Goal: Transaction & Acquisition: Book appointment/travel/reservation

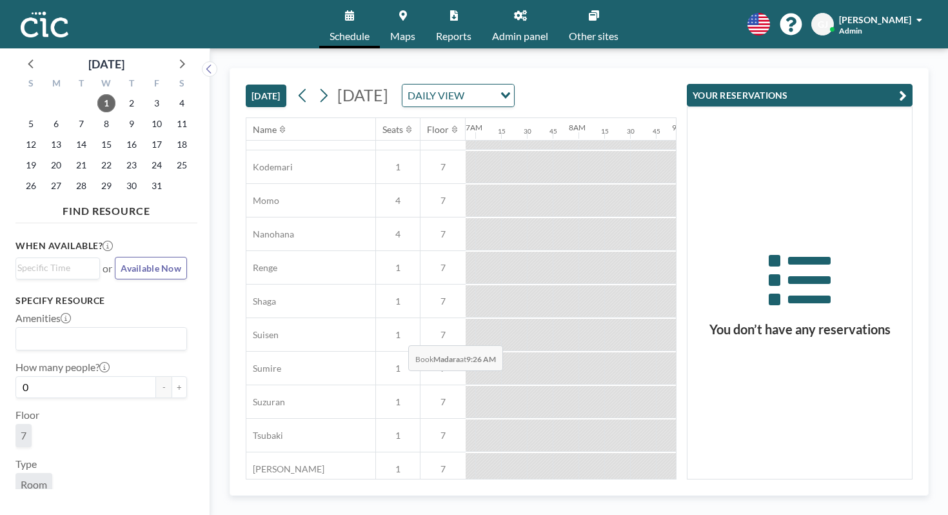
scroll to position [618, 713]
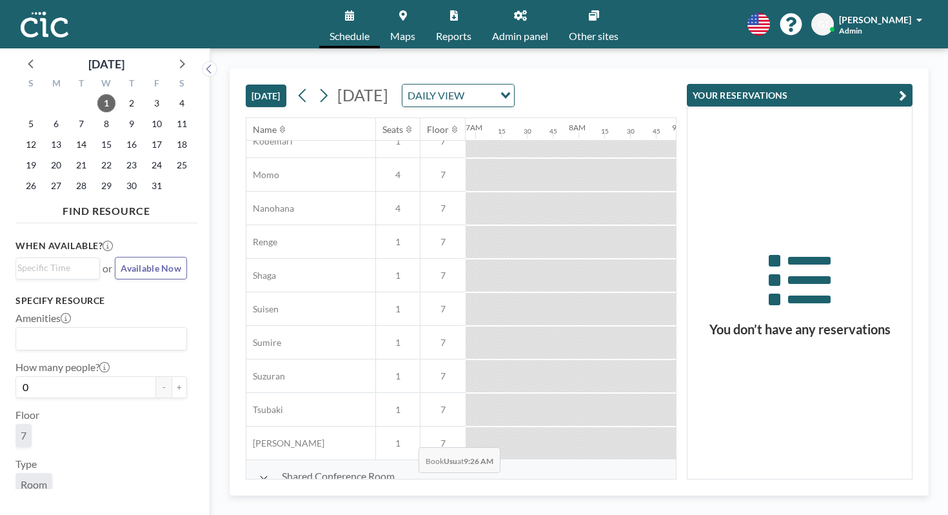
drag, startPoint x: 453, startPoint y: 422, endPoint x: 456, endPoint y: 415, distance: 8.2
drag, startPoint x: 444, startPoint y: 417, endPoint x: 476, endPoint y: 411, distance: 32.0
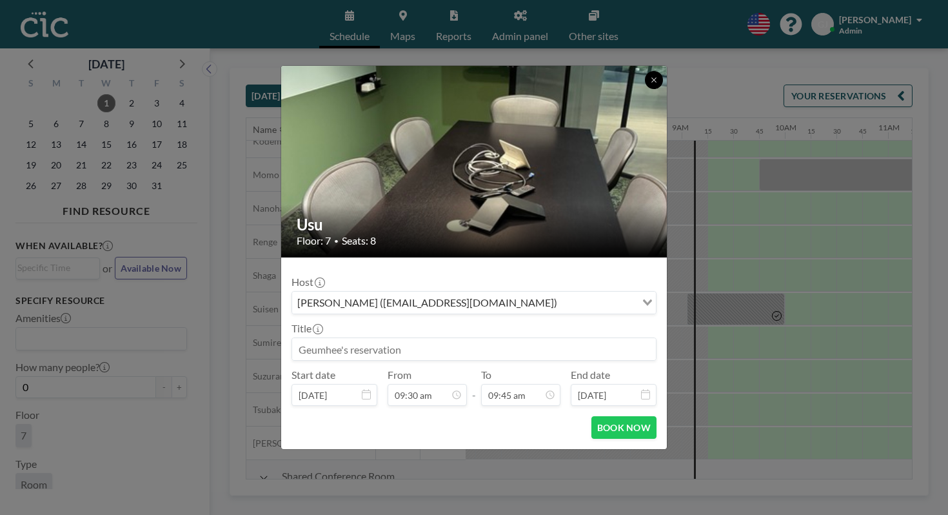
click at [650, 84] on icon at bounding box center [654, 80] width 8 height 8
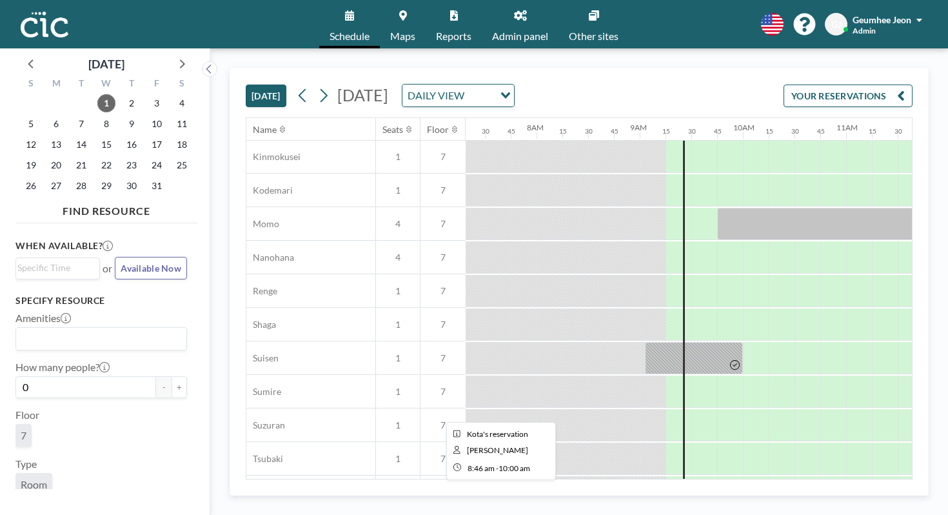
scroll to position [618, 754]
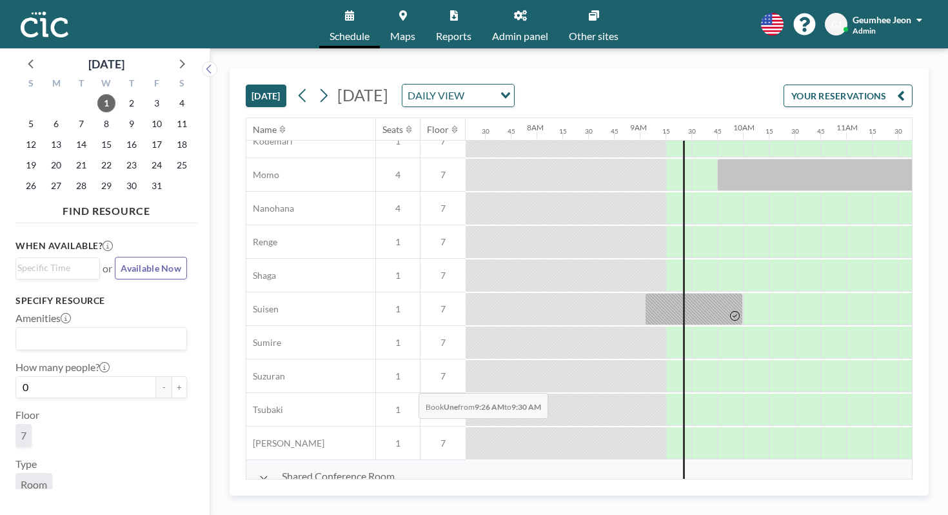
click at [415, 362] on div "Conference Room Hane 8 7 Hitsuji 6 7 Kaminari 4 7 Kasa 10 7 Kiri 10 7 Kumori 6 …" at bounding box center [839, 124] width 2695 height 1205
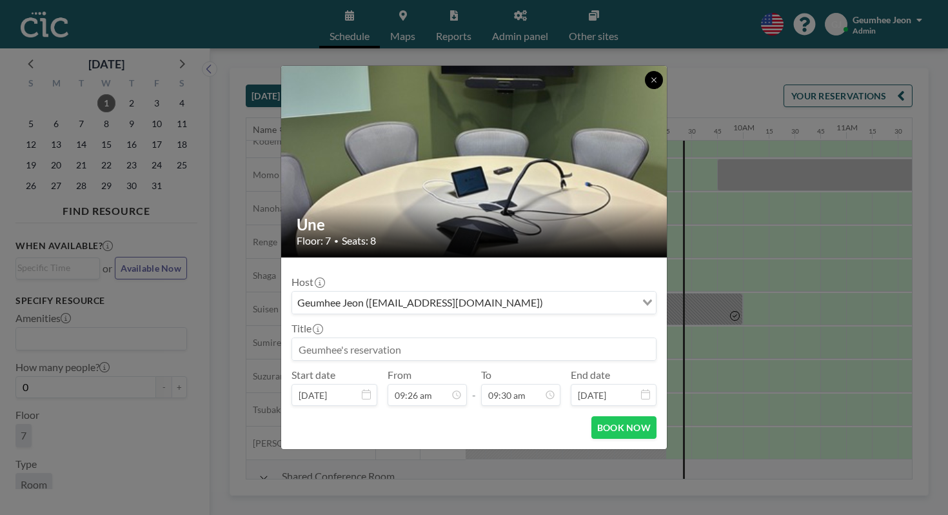
click at [650, 84] on icon at bounding box center [654, 80] width 8 height 8
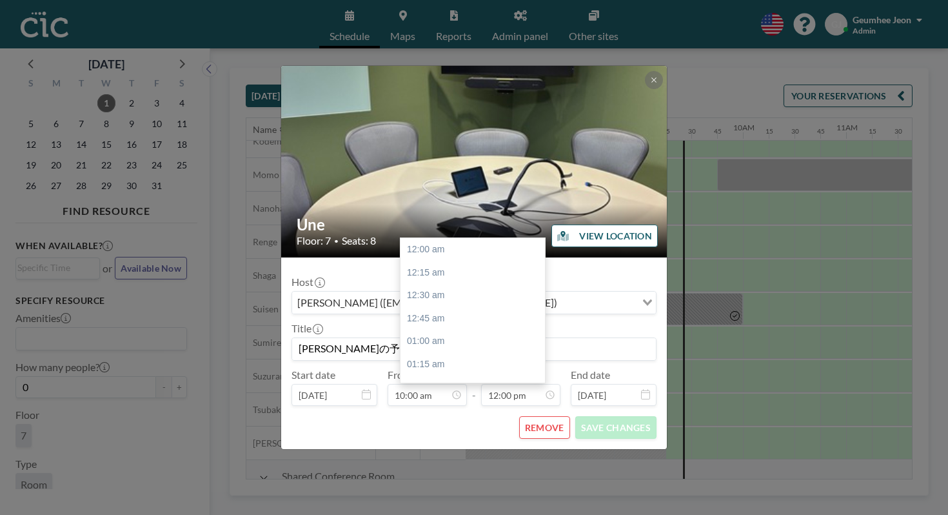
scroll to position [988, 0]
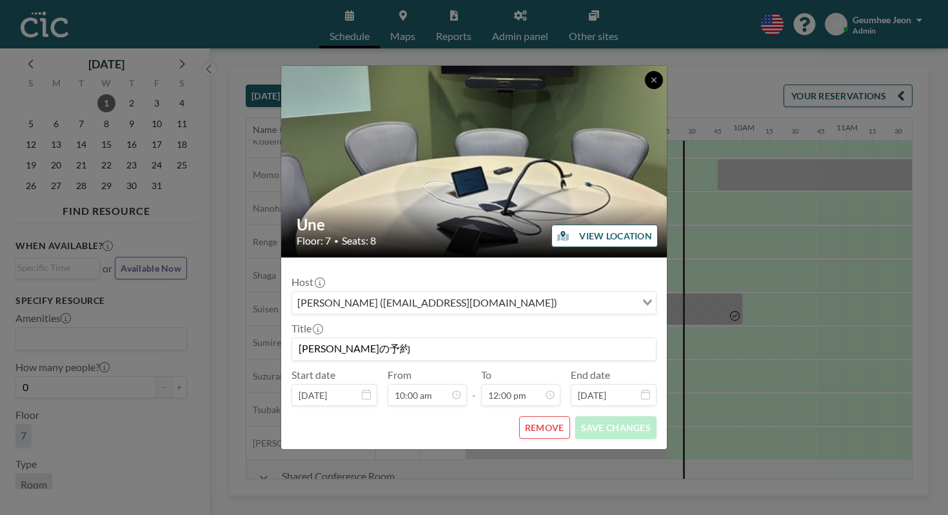
click at [650, 84] on icon at bounding box center [654, 80] width 8 height 8
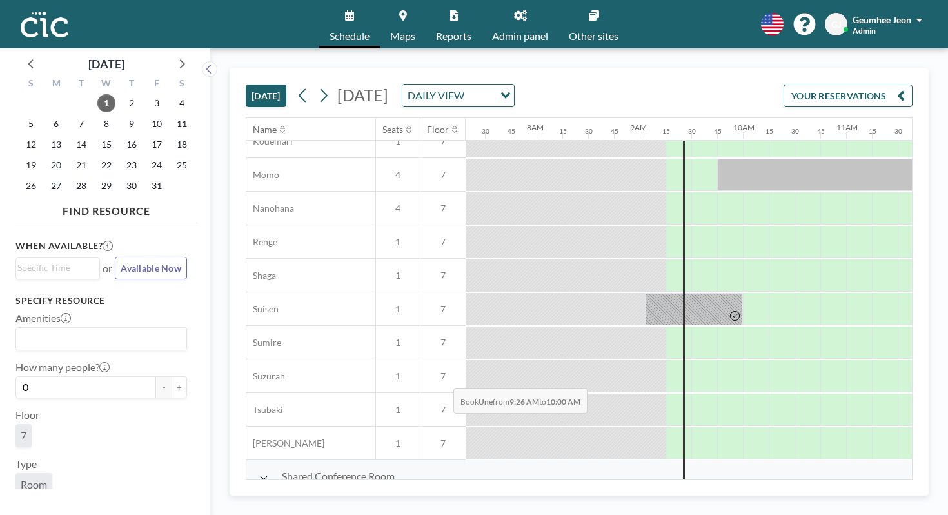
drag, startPoint x: 417, startPoint y: 359, endPoint x: 451, endPoint y: 357, distance: 33.6
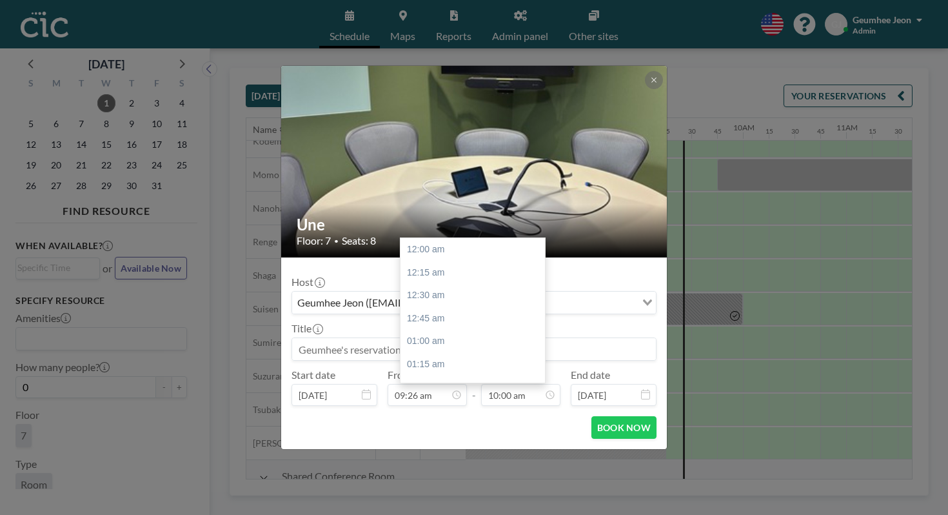
scroll to position [823, 0]
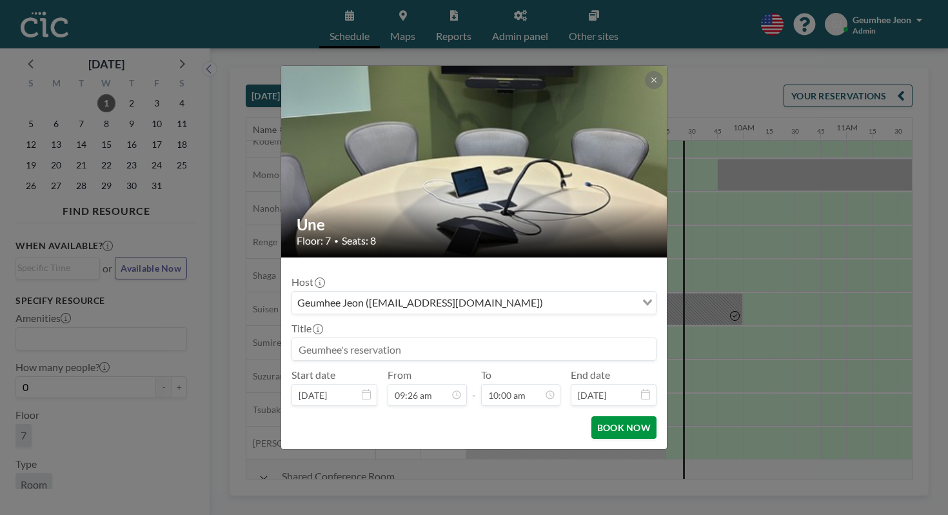
click at [591, 416] on button "BOOK NOW" at bounding box center [623, 427] width 65 height 23
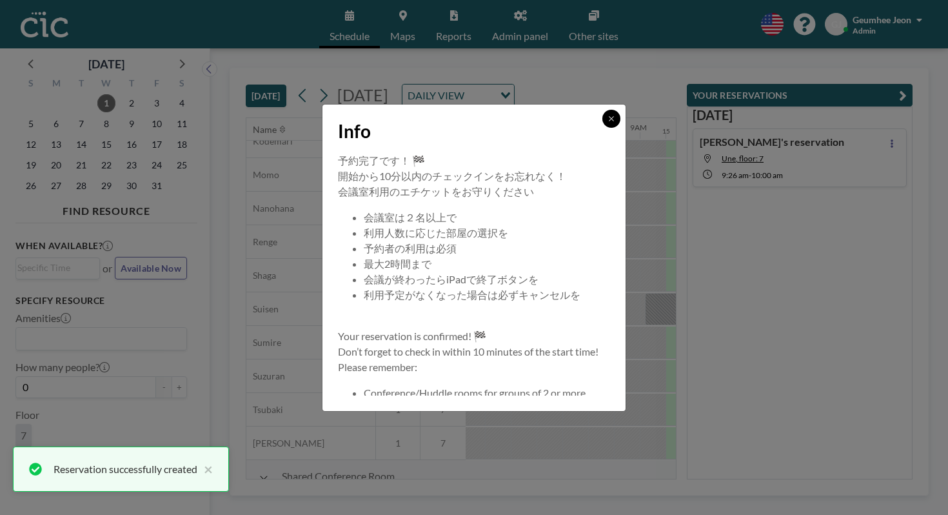
click at [602, 128] on button at bounding box center [611, 119] width 18 height 18
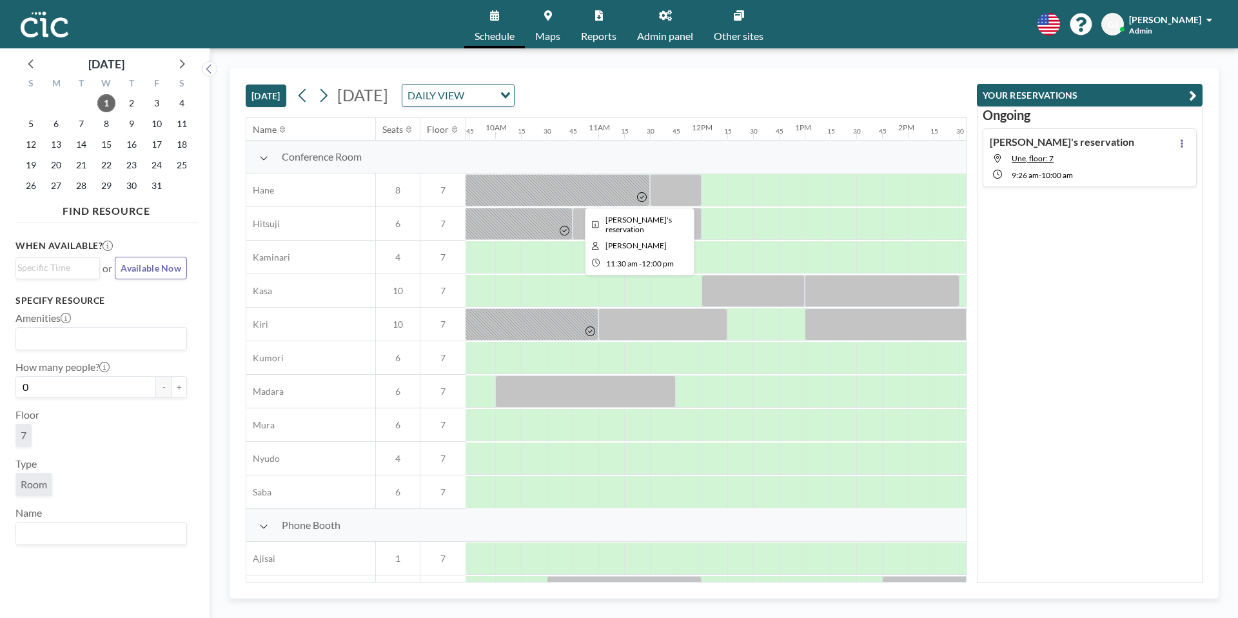
scroll to position [0, 960]
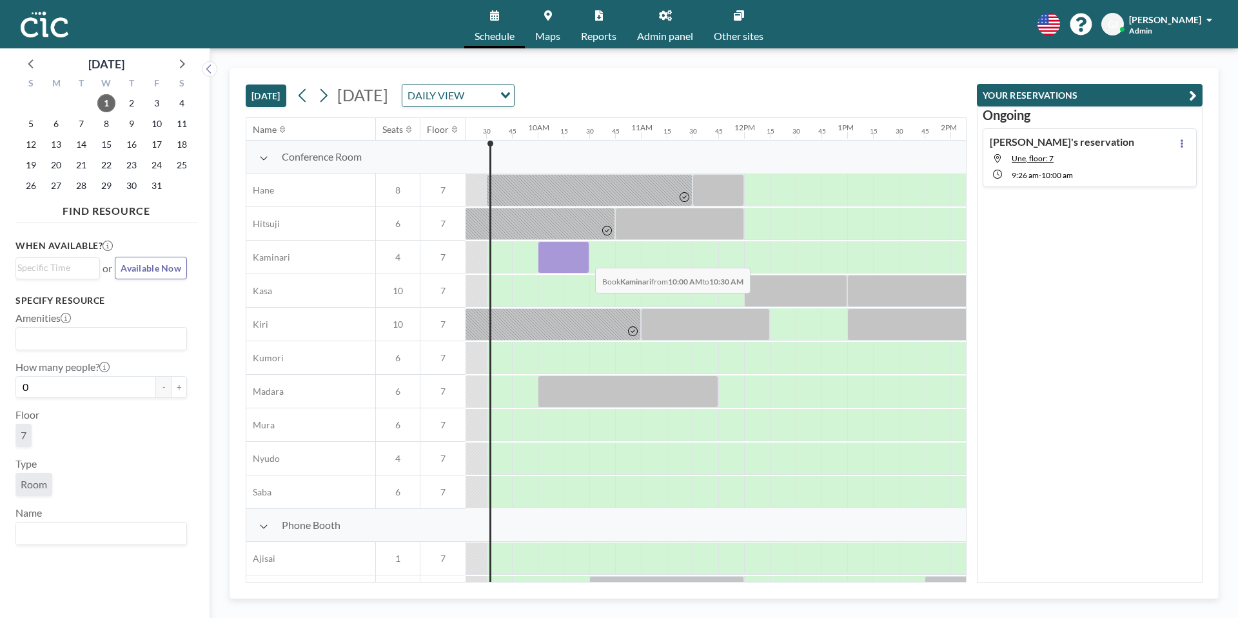
drag, startPoint x: 555, startPoint y: 264, endPoint x: 584, endPoint y: 258, distance: 29.7
click at [584, 258] on div at bounding box center [564, 257] width 52 height 32
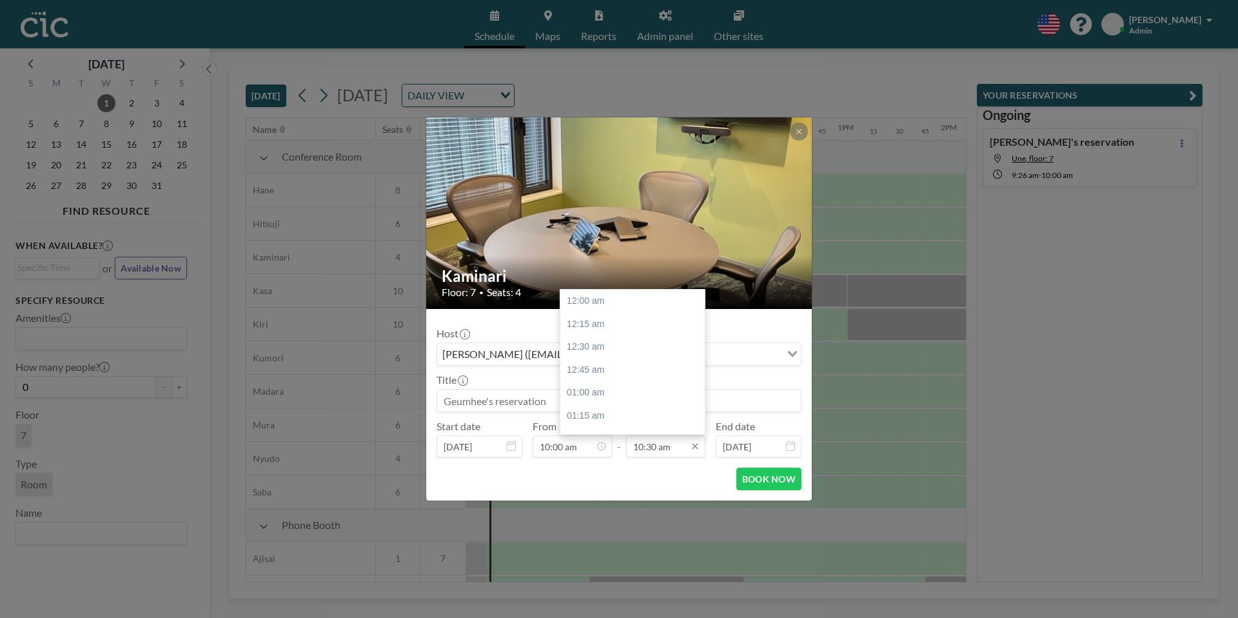
scroll to position [964, 0]
click at [796, 132] on icon at bounding box center [799, 132] width 8 height 8
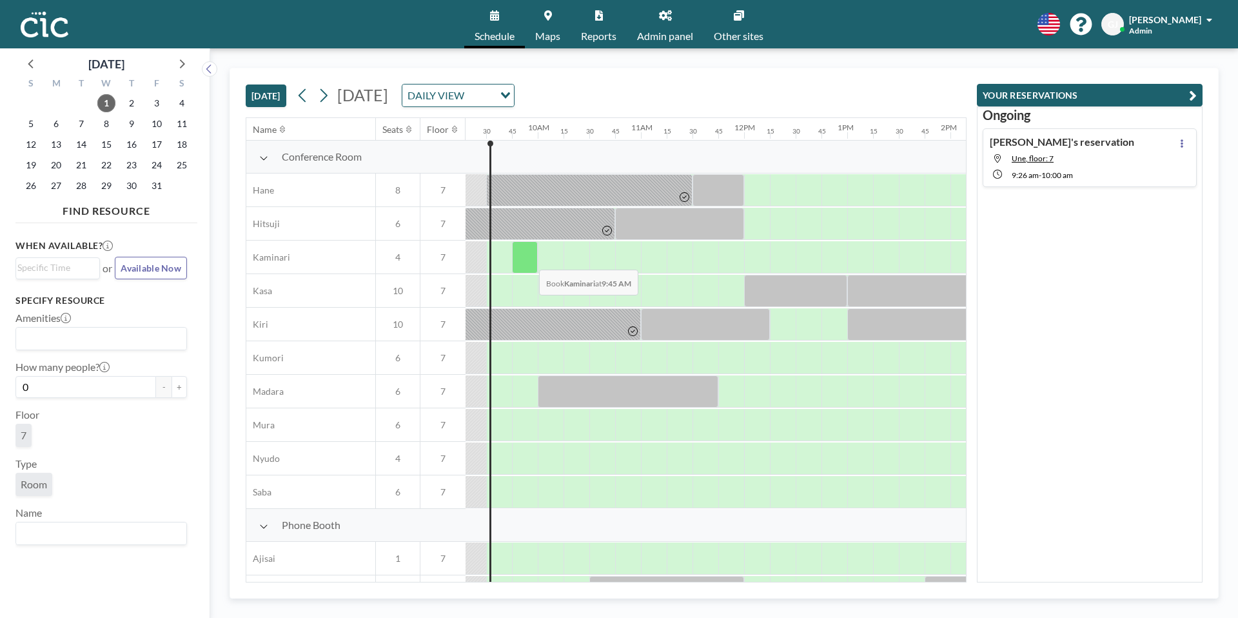
click at [529, 260] on div at bounding box center [525, 257] width 26 height 32
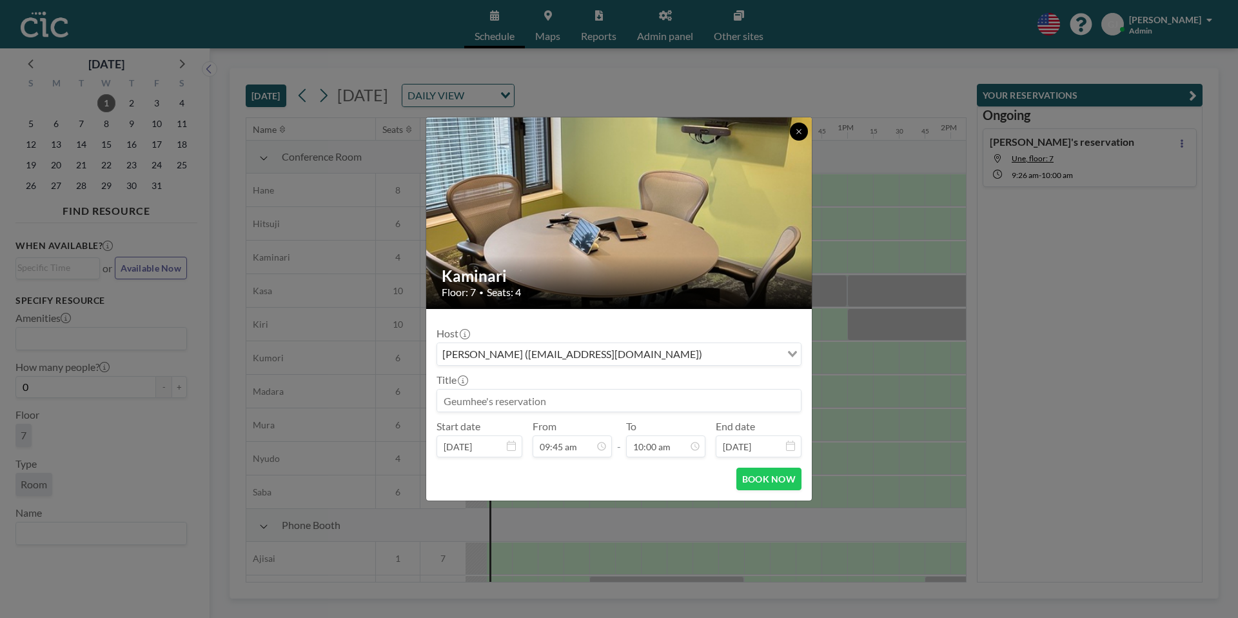
click at [800, 132] on icon at bounding box center [798, 131] width 5 height 5
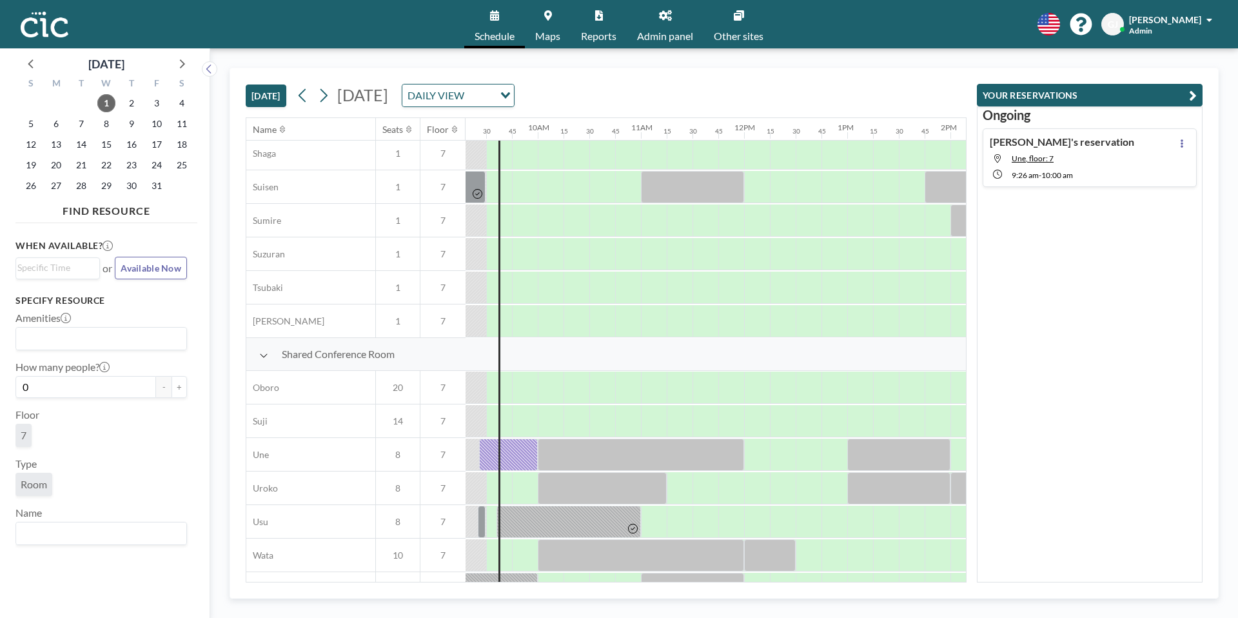
scroll to position [745, 960]
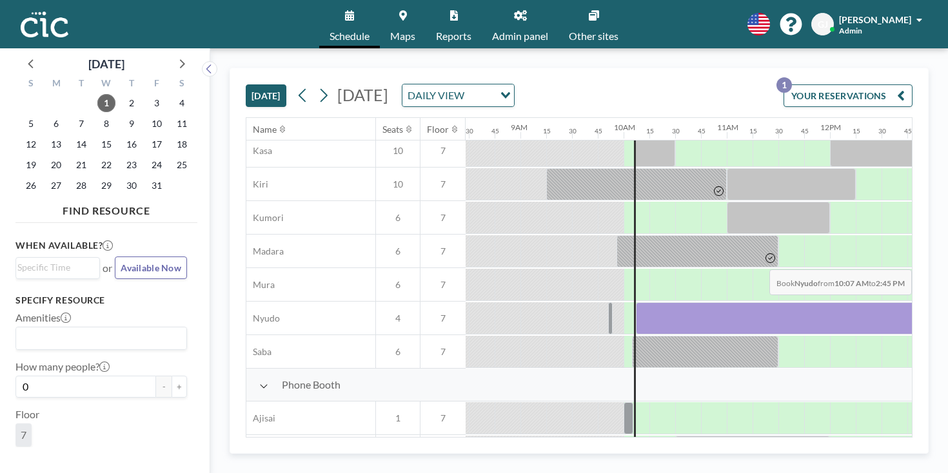
scroll to position [140, 1481]
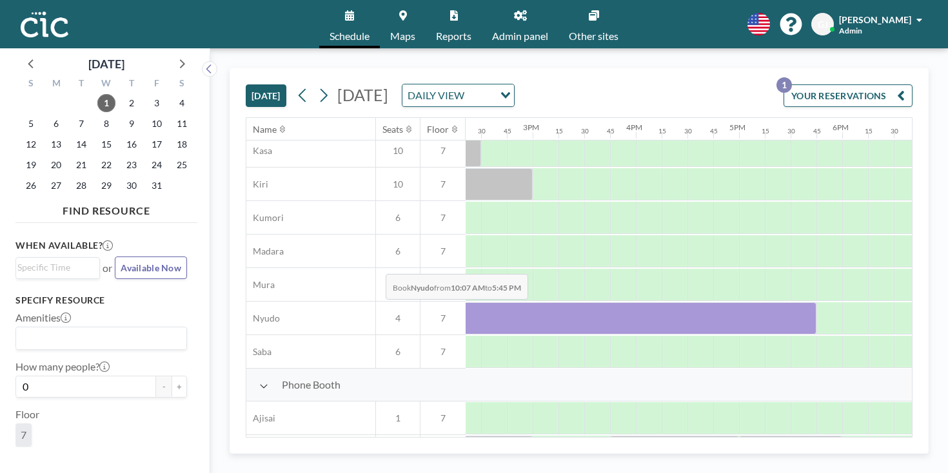
drag, startPoint x: 536, startPoint y: 239, endPoint x: 382, endPoint y: 244, distance: 154.2
click at [382, 302] on div at bounding box center [422, 318] width 787 height 32
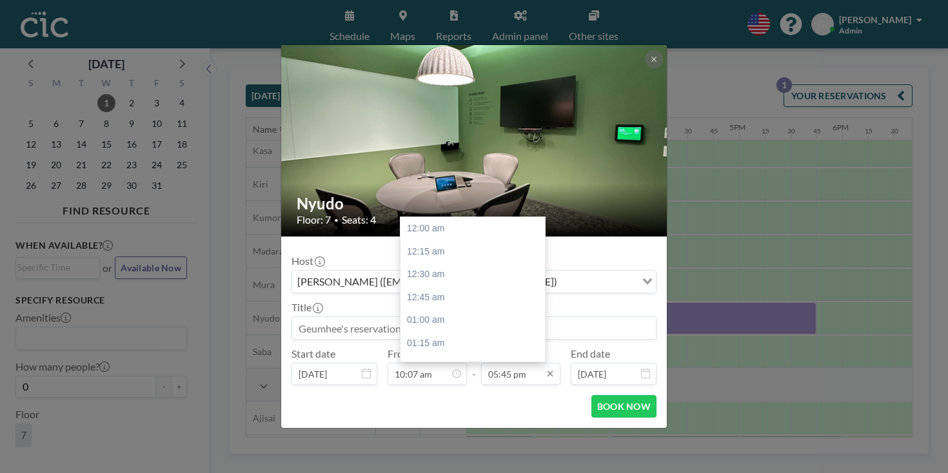
scroll to position [1461, 0]
click at [515, 363] on input "05:45 pm" at bounding box center [520, 374] width 79 height 22
click at [498, 363] on input "05:45 pm" at bounding box center [520, 374] width 79 height 22
click at [438, 424] on div "05:30 pm" at bounding box center [472, 435] width 144 height 23
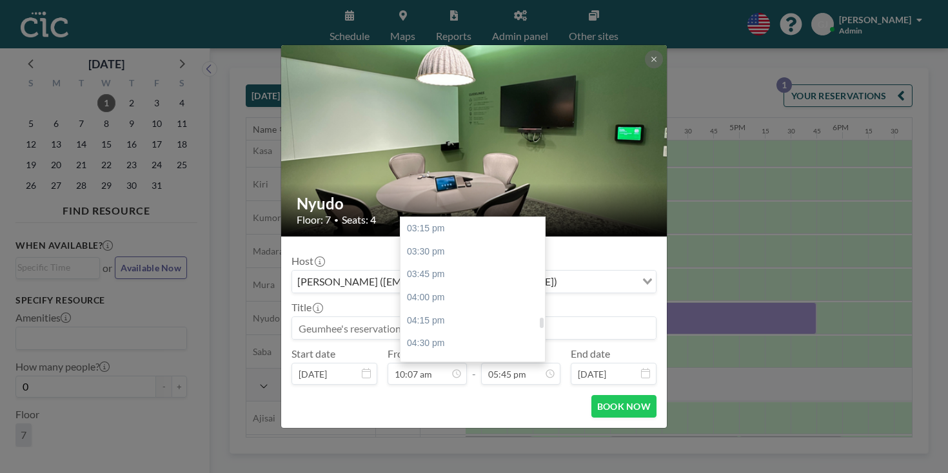
type input "05:30 pm"
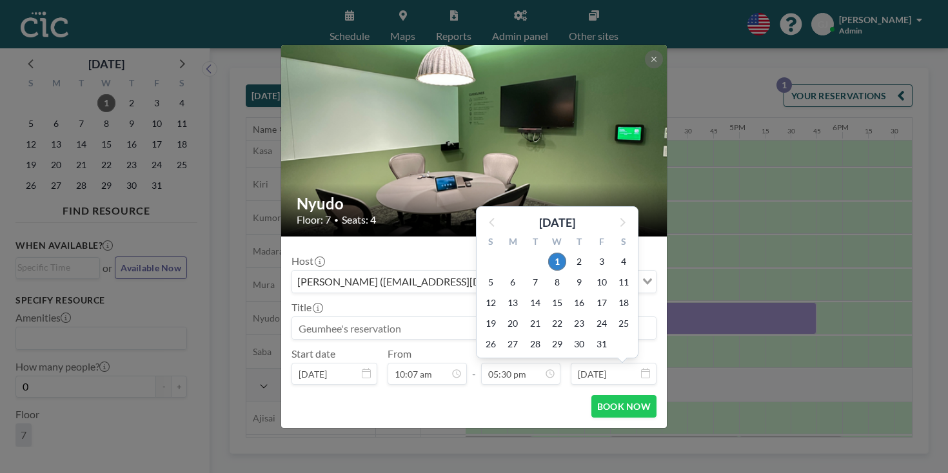
scroll to position [1441, 0]
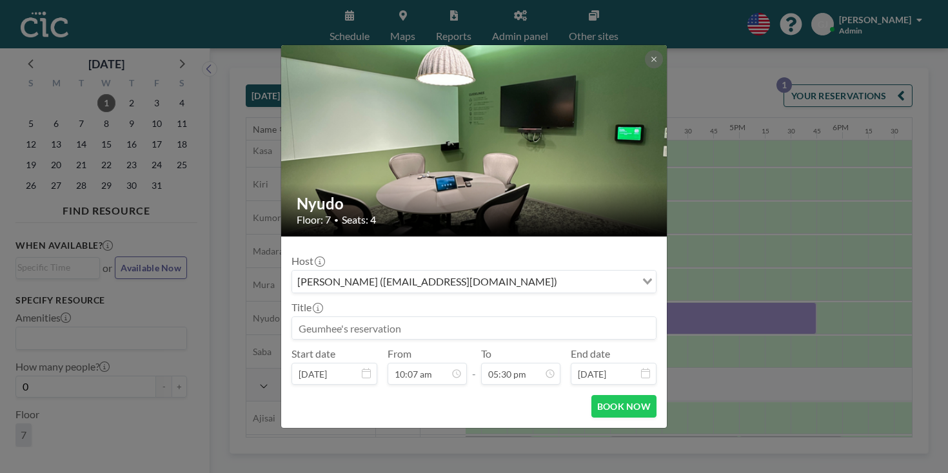
click at [536, 317] on input at bounding box center [474, 328] width 364 height 22
type input "K"
type input "「"
type input "[CIC approved]Yollgo"
click at [612, 395] on button "BOOK NOW" at bounding box center [623, 406] width 65 height 23
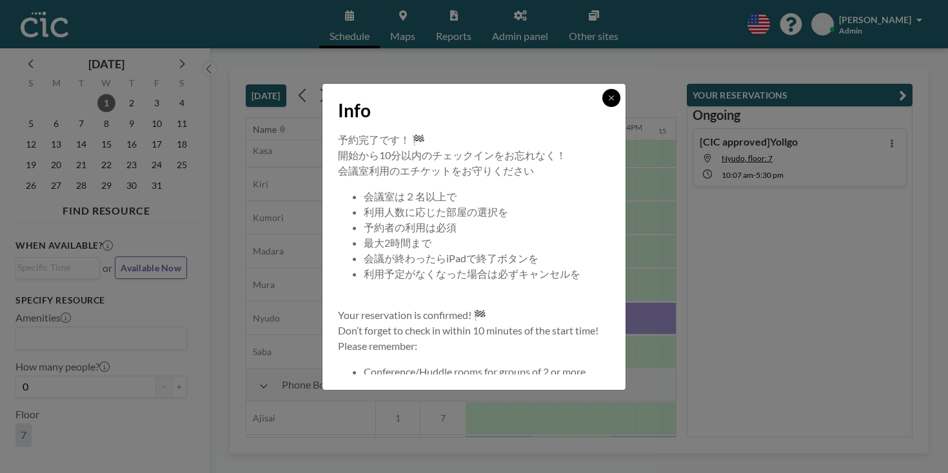
click at [602, 107] on button at bounding box center [611, 98] width 18 height 18
